Goal: Task Accomplishment & Management: Complete application form

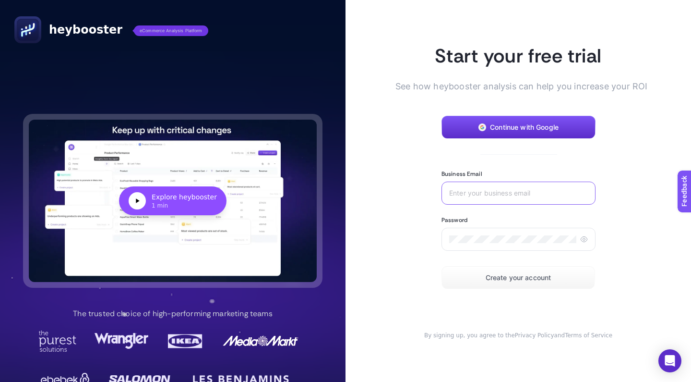
click at [474, 196] on input "Business Email" at bounding box center [518, 193] width 139 height 8
type input "[EMAIL_ADDRESS][DOMAIN_NAME]"
click at [471, 244] on div at bounding box center [519, 238] width 154 height 23
click at [581, 241] on icon at bounding box center [584, 239] width 8 height 8
click at [585, 239] on icon at bounding box center [584, 239] width 8 height 8
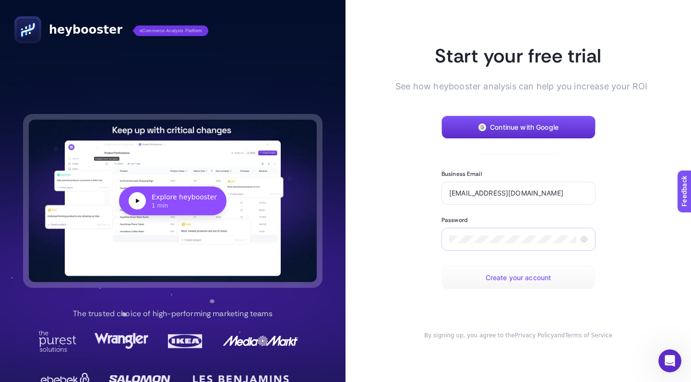
click at [501, 275] on span "Create your account" at bounding box center [519, 278] width 66 height 8
